Goal: Information Seeking & Learning: Learn about a topic

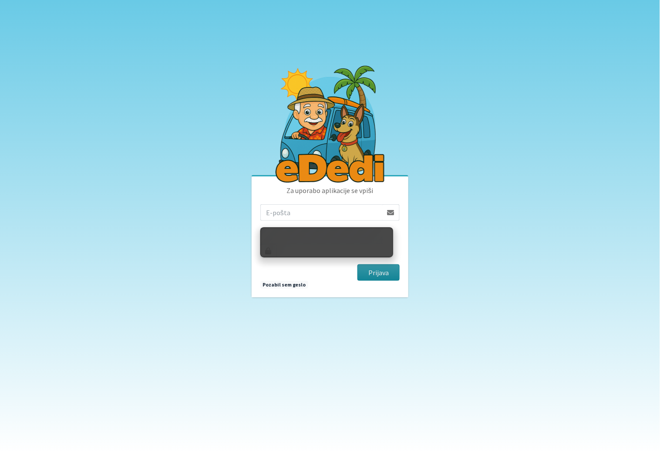
type input "ziga.dobnikar@protonmail.com"
click at [390, 266] on button "Prijava" at bounding box center [378, 273] width 42 height 17
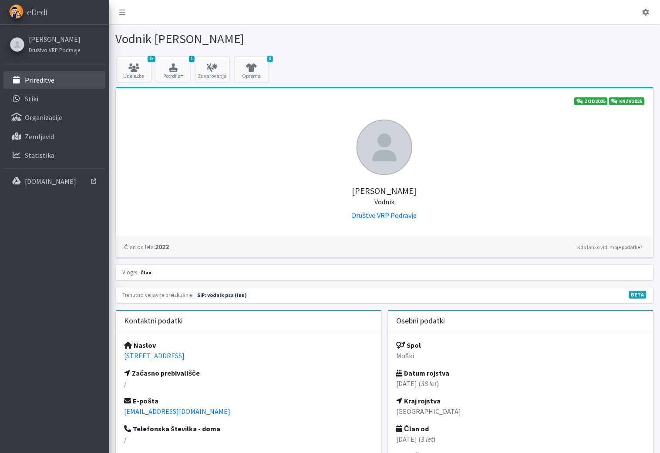
click at [69, 84] on link "Prireditve" at bounding box center [54, 79] width 102 height 17
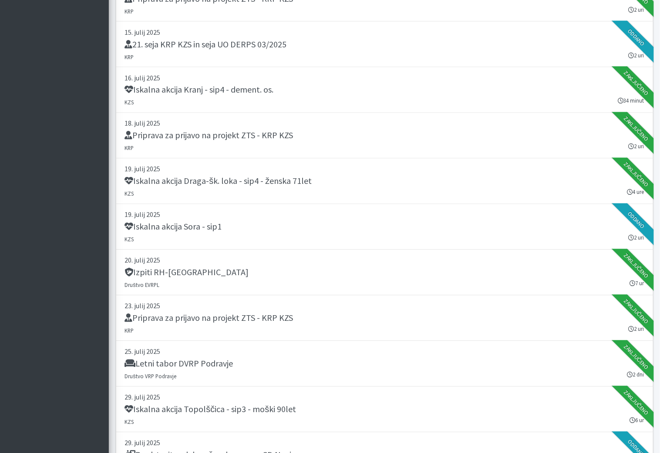
scroll to position [580, 0]
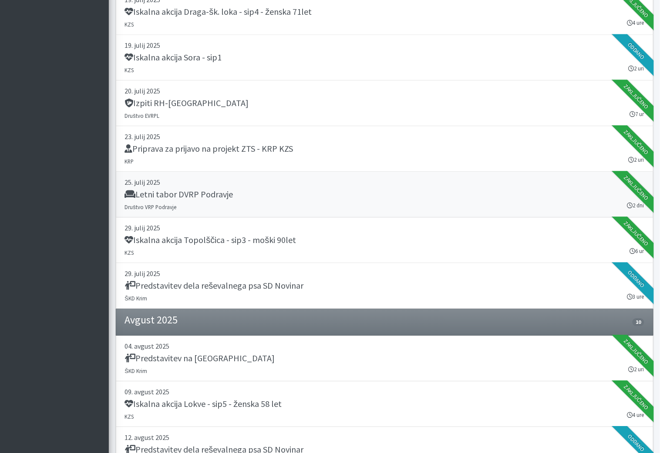
click at [213, 184] on link "[DATE] Letni tabor DVRP Podravje Društvo VRP Podravje 2 dni Zaključeno" at bounding box center [384, 195] width 537 height 46
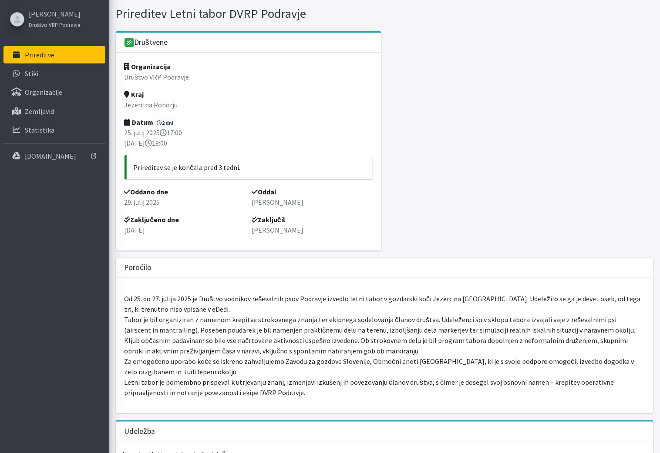
scroll to position [33, 0]
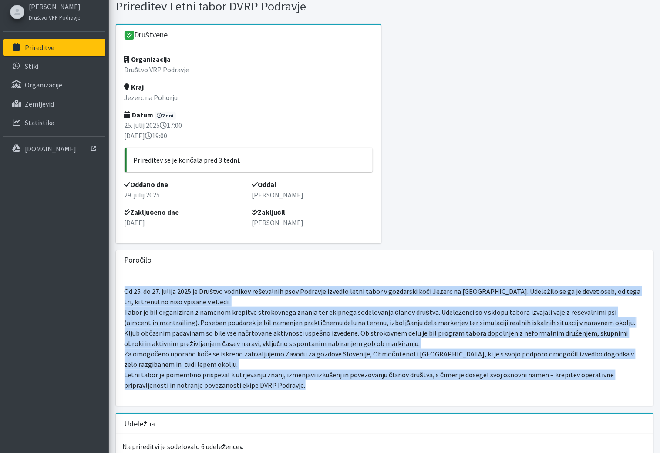
drag, startPoint x: 267, startPoint y: 393, endPoint x: 111, endPoint y: 291, distance: 186.7
click at [111, 291] on div "Društvene Organizacija Društvo VRP Podravje Kraj Jezerc na Pohorju Datum 2 dni …" at bounding box center [384, 337] width 551 height 627
copy p "Od 25. do 27. julija 2025 je Društvo vodnikov reševalnih psov Podravje izvedlo …"
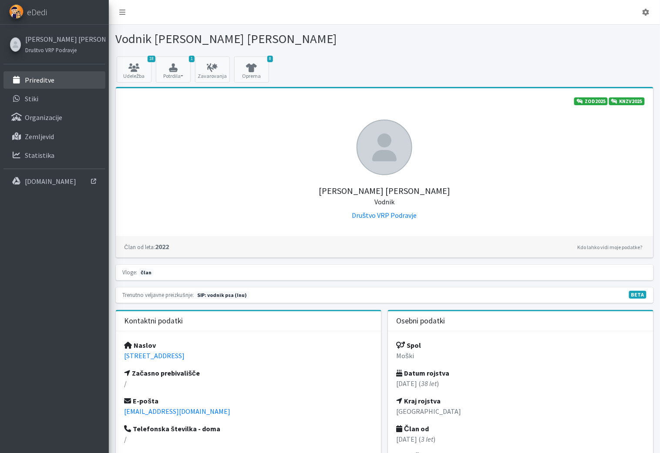
click at [58, 79] on link "Prireditve" at bounding box center [54, 79] width 102 height 17
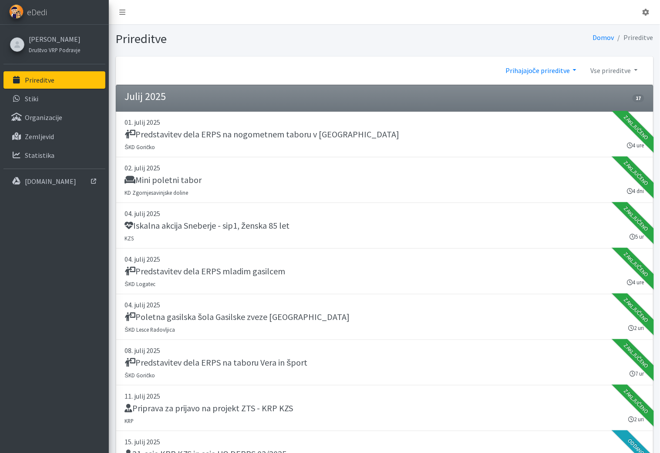
click at [557, 72] on link "Prihajajoče prireditve" at bounding box center [540, 70] width 85 height 17
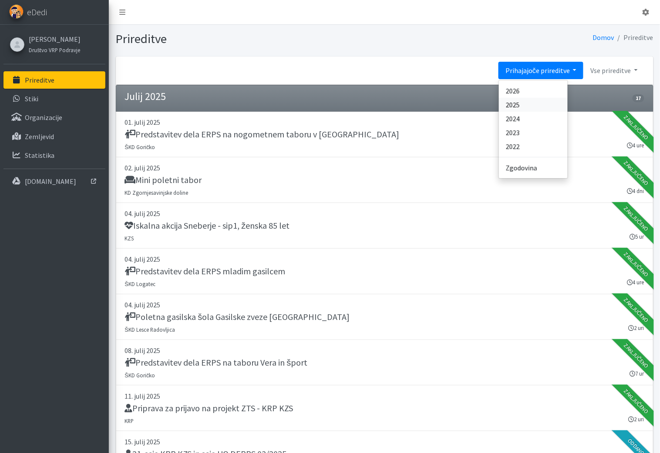
click at [533, 101] on link "2025" at bounding box center [533, 105] width 69 height 14
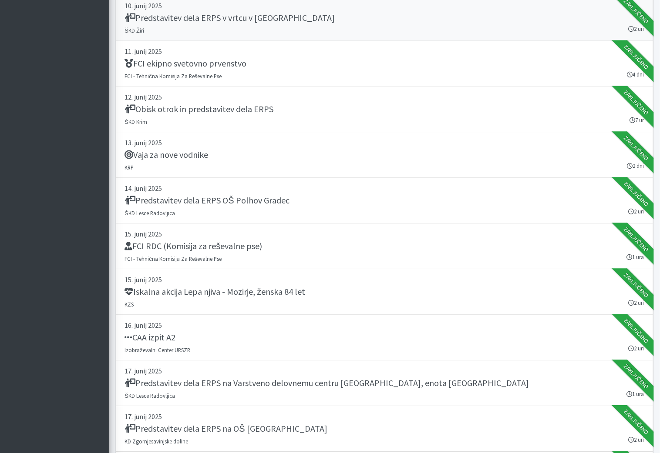
scroll to position [7424, 0]
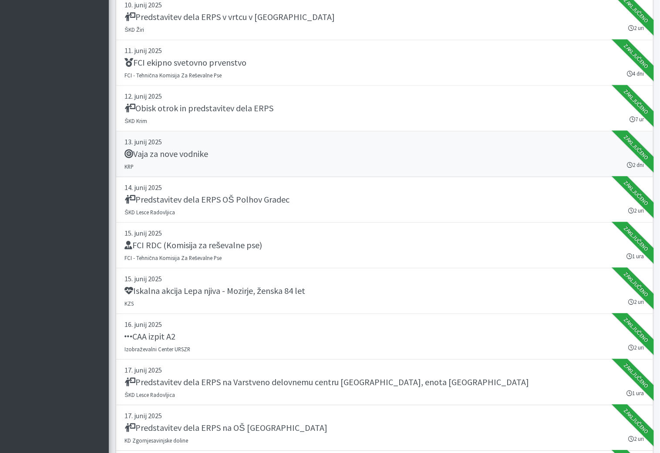
click at [181, 149] on div "Vaja za nove vodnike" at bounding box center [384, 155] width 519 height 12
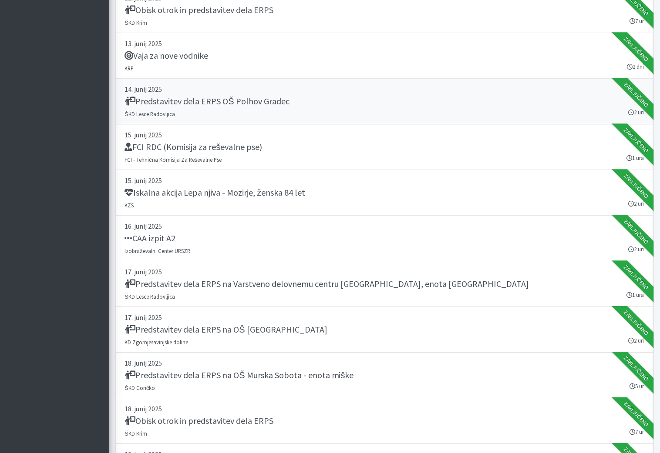
scroll to position [7524, 0]
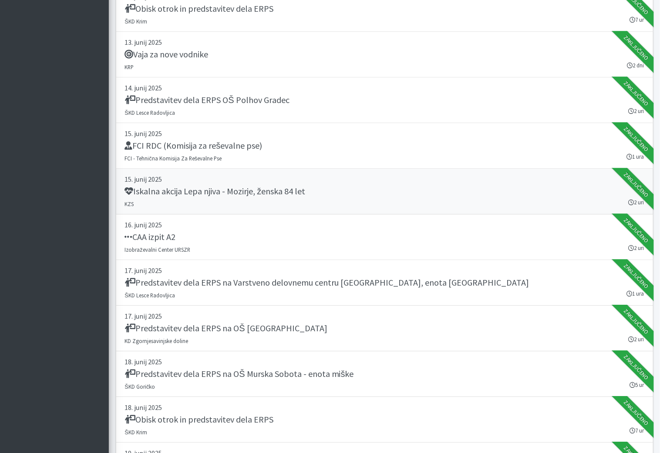
click at [173, 186] on h5 "Iskalna akcija Lepa njiva - Mozirje, ženska 84 let" at bounding box center [215, 191] width 181 height 10
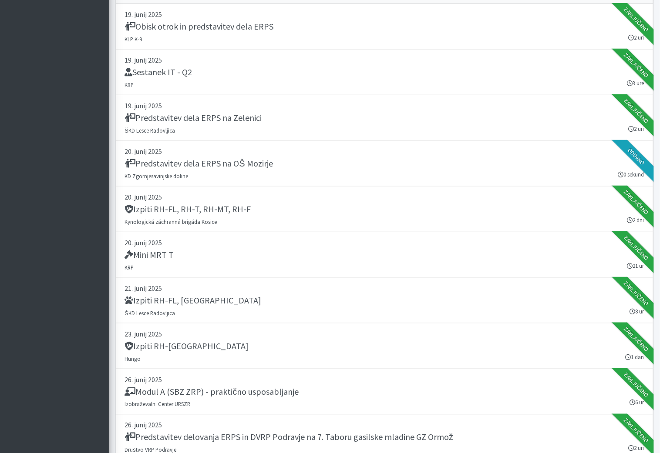
scroll to position [8013, 0]
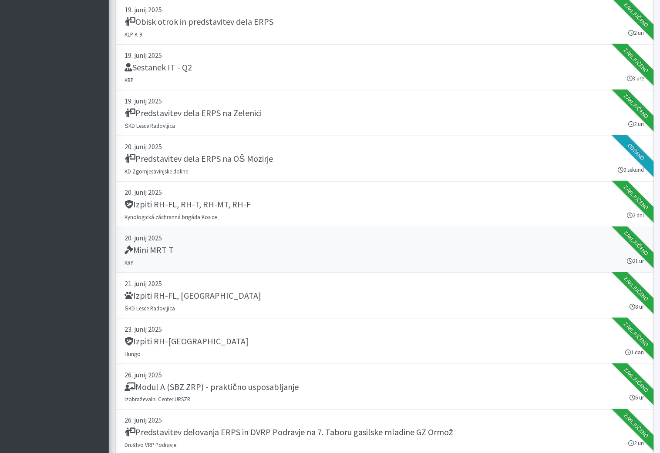
click at [281, 245] on div "Mini MRT T" at bounding box center [384, 251] width 519 height 12
click at [155, 245] on h5 "Mini MRT T" at bounding box center [149, 250] width 49 height 10
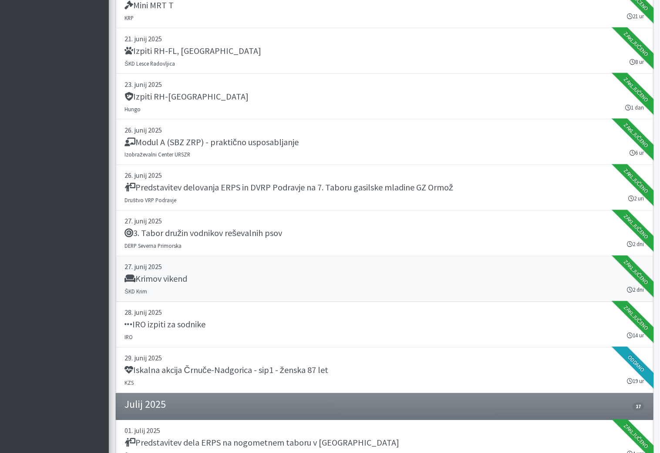
scroll to position [8260, 0]
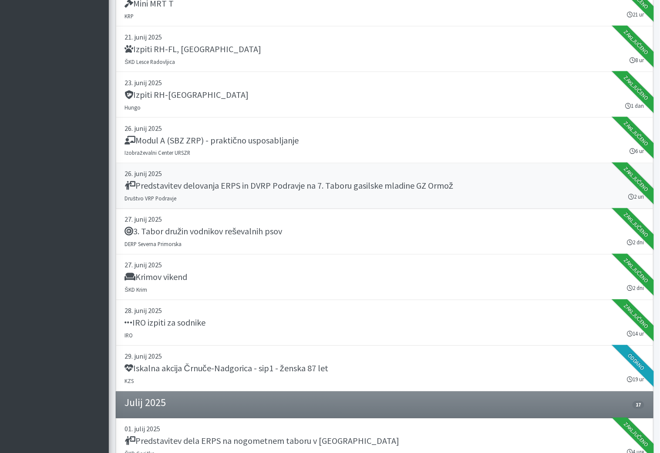
click at [179, 181] on h5 "Predstavitev delovanja ERPS in DVRP Podravje na 7. Taboru gasilske mladine GZ O…" at bounding box center [289, 186] width 328 height 10
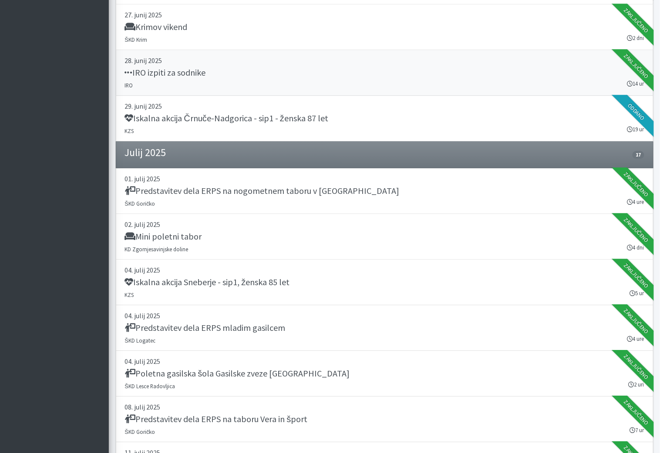
scroll to position [8528, 0]
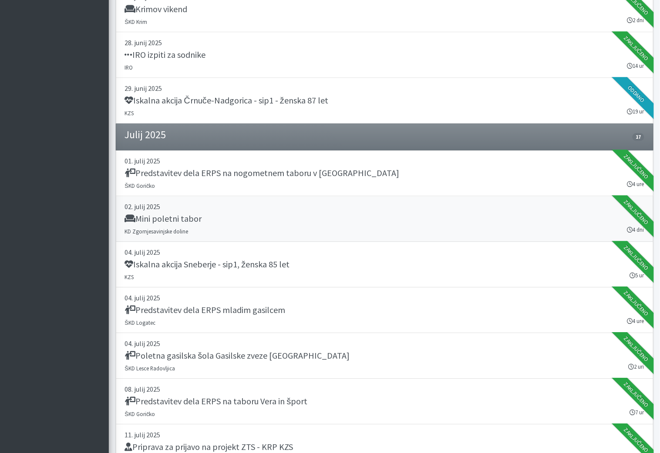
click at [242, 214] on div "Mini poletni tabor" at bounding box center [384, 220] width 519 height 12
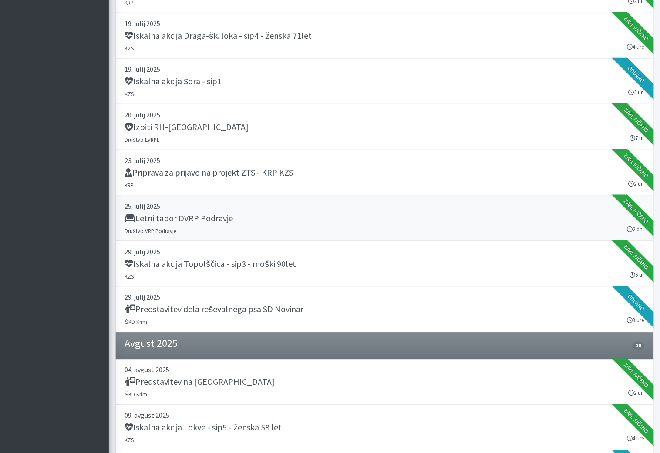
scroll to position [9124, 0]
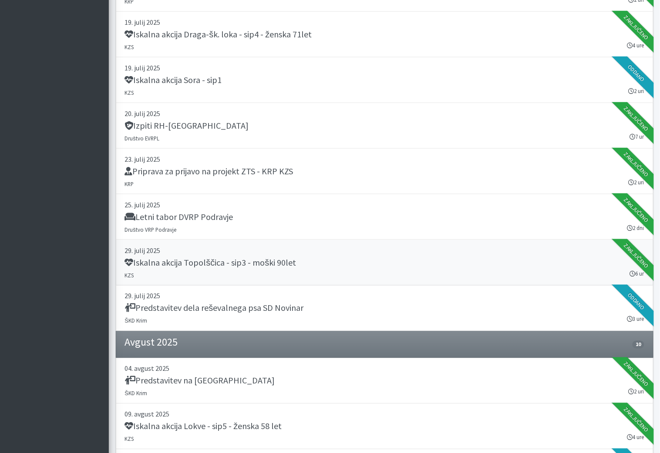
click at [290, 240] on link "29. julij 2025 Iskalna akcija Topolščica - sip3 - moški 90let KZS 6 ur Zaključe…" at bounding box center [384, 263] width 537 height 46
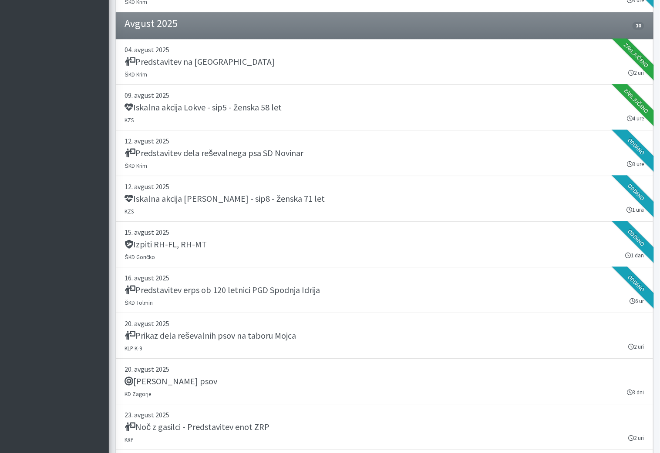
scroll to position [9444, 0]
click at [278, 221] on link "15. avgust 2025 Izpiti RH-FL, RH-MT ŠKD Goričko 1 dan Oddano" at bounding box center [384, 244] width 537 height 46
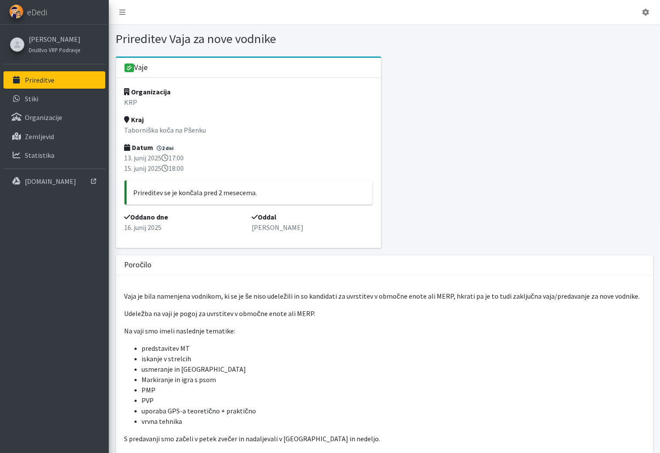
click at [491, 96] on div at bounding box center [520, 156] width 272 height 199
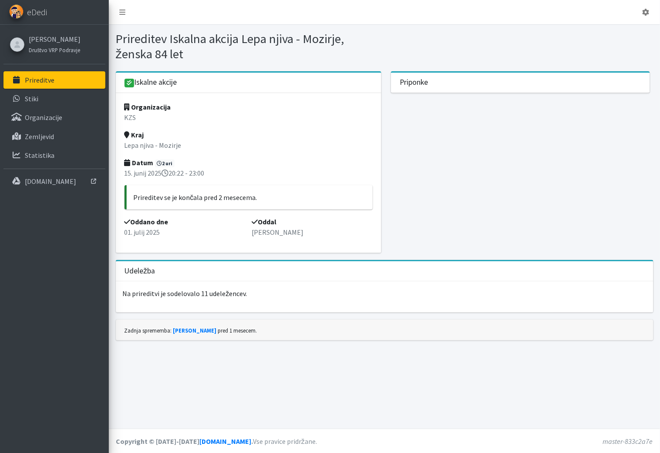
drag, startPoint x: 339, startPoint y: 42, endPoint x: 239, endPoint y: 44, distance: 100.1
click at [239, 44] on h1 "Prireditev Iskalna akcija Lepa njiva - Mozirje, ženska 84 let" at bounding box center [248, 46] width 265 height 30
copy h1 "Lepa njiva - Mozirje"
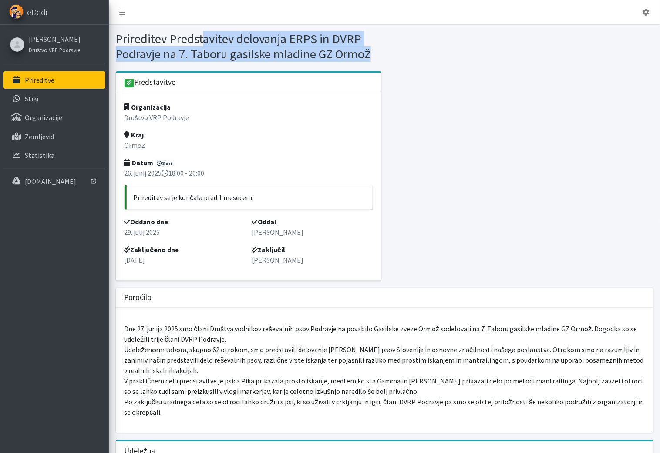
drag, startPoint x: 392, startPoint y: 61, endPoint x: 117, endPoint y: 43, distance: 275.1
click at [117, 43] on div "Prireditev Predstavitev delovanja ERPS in DVRP Podravje na 7. Taboru gasilske m…" at bounding box center [384, 46] width 544 height 30
copy div "Prireditev Predstavitev delovanja ERPS in DVRP Podravje na 7. Taboru gasilske m…"
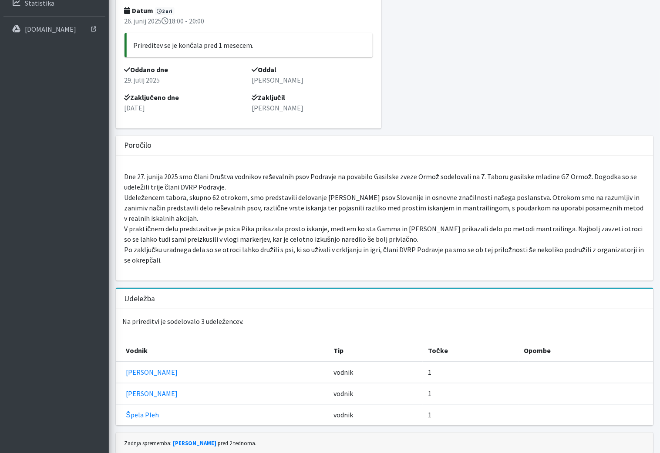
scroll to position [183, 0]
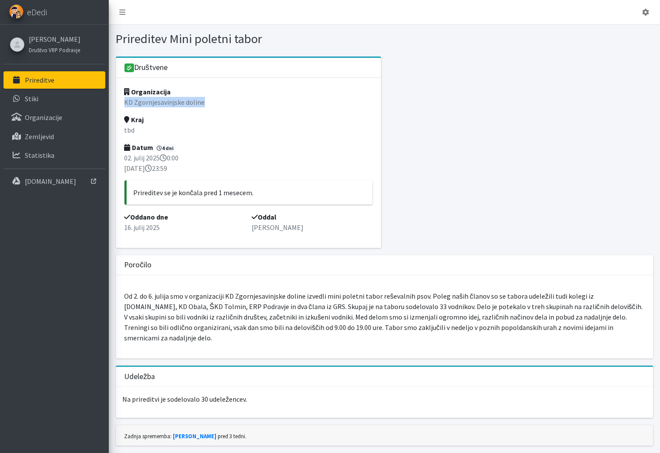
drag, startPoint x: 226, startPoint y: 103, endPoint x: 123, endPoint y: 105, distance: 103.1
click at [123, 105] on div "Organizacija KD Zgornjesavinjske doline Kraj tbd Datum 4 dni [DATE] 0:00 [DATE]…" at bounding box center [248, 163] width 265 height 171
copy p "KD Zgornjesavinjske doline"
click at [429, 94] on div at bounding box center [520, 156] width 272 height 199
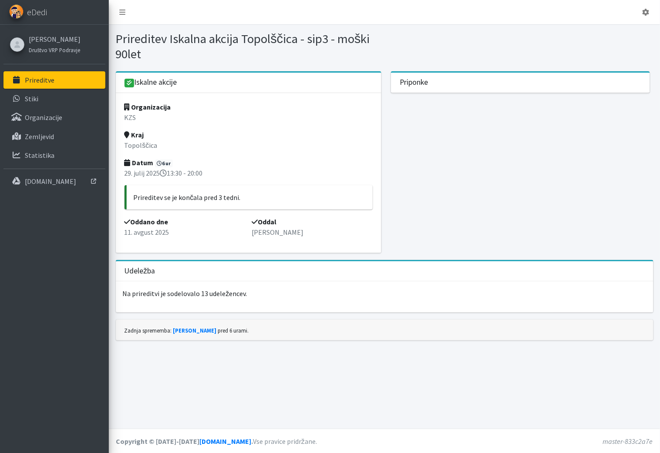
click at [248, 38] on h1 "Prireditev Iskalna akcija Topolščica - sip3 - moški 90let" at bounding box center [248, 46] width 265 height 30
copy h1 "Topolščica"
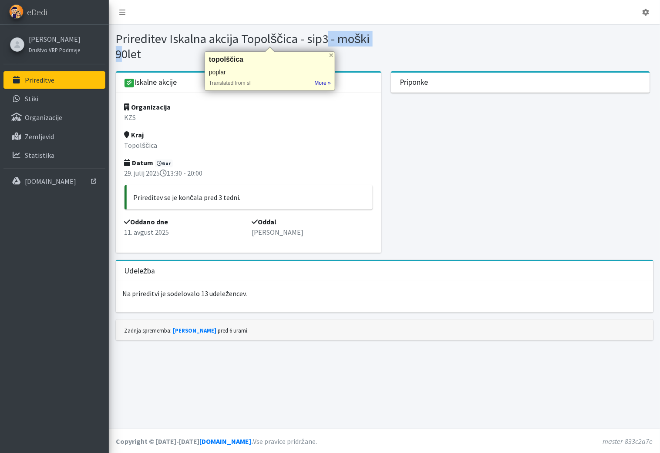
click at [274, 133] on div "Organizacija KZS Kraj Topolščica Datum 6 ur 29. julij 2025 13:30 - 20:00 Prired…" at bounding box center [248, 173] width 265 height 160
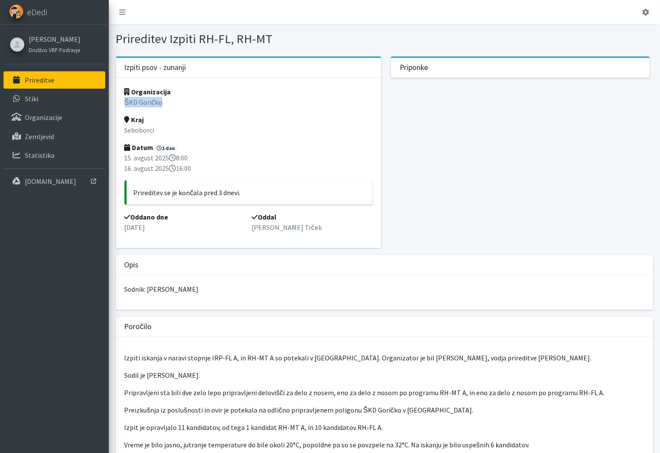
drag, startPoint x: 217, startPoint y: 113, endPoint x: 121, endPoint y: 105, distance: 96.9
click at [121, 105] on div "Organizacija ŠKD Goričko Kraj Seboborci Datum 1 dan [DATE] 8:00 [DATE] 16:00 Pr…" at bounding box center [248, 163] width 265 height 171
copy div "ŠKD Goričko"
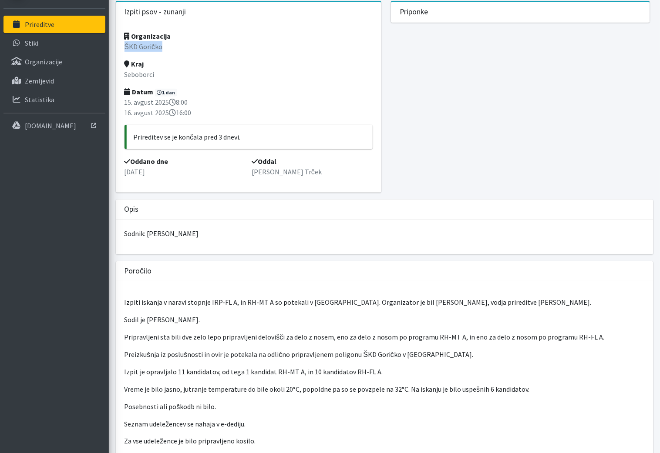
scroll to position [90, 0]
